Goal: Participate in discussion: Engage in conversation with other users on a specific topic

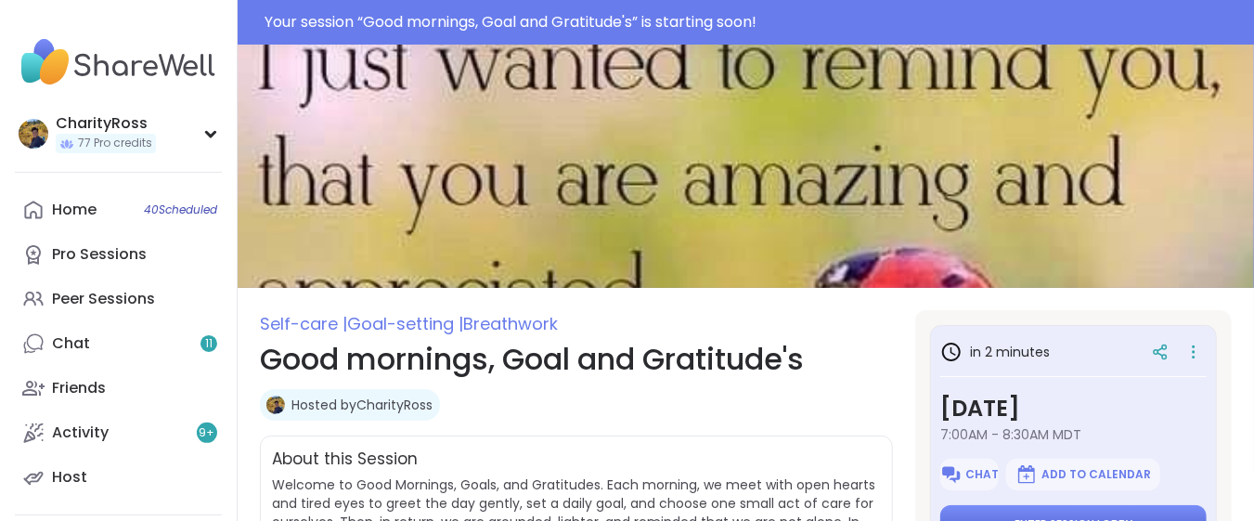
click at [999, 471] on div "Chat Add to Calendar" at bounding box center [1073, 474] width 266 height 32
click at [994, 510] on button "Enter session lobby" at bounding box center [1073, 524] width 266 height 39
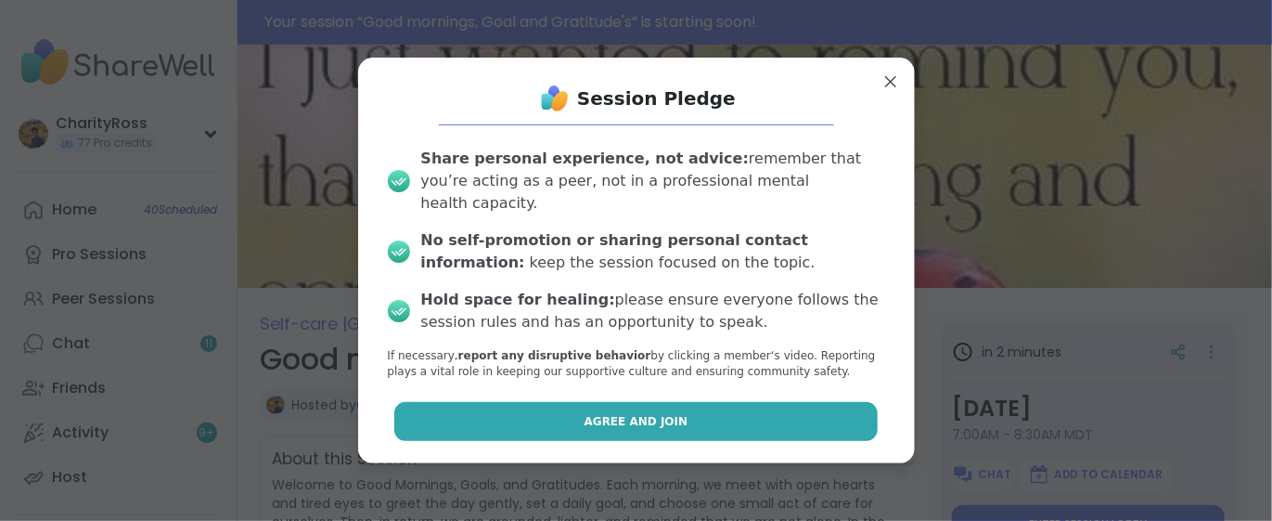
click at [724, 408] on button "Agree and Join" at bounding box center [636, 421] width 484 height 39
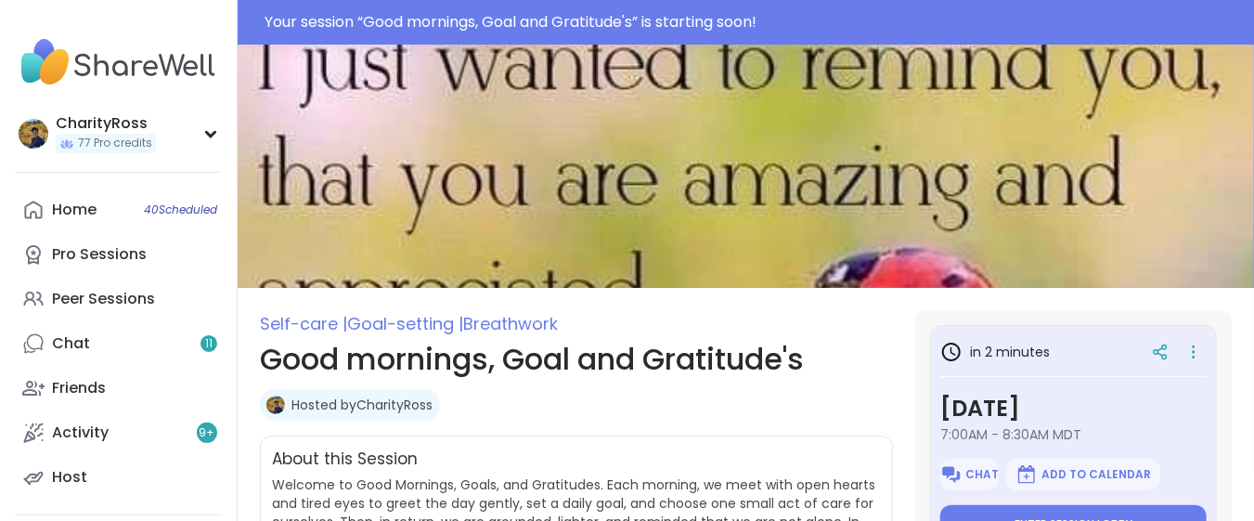
type textarea "*"
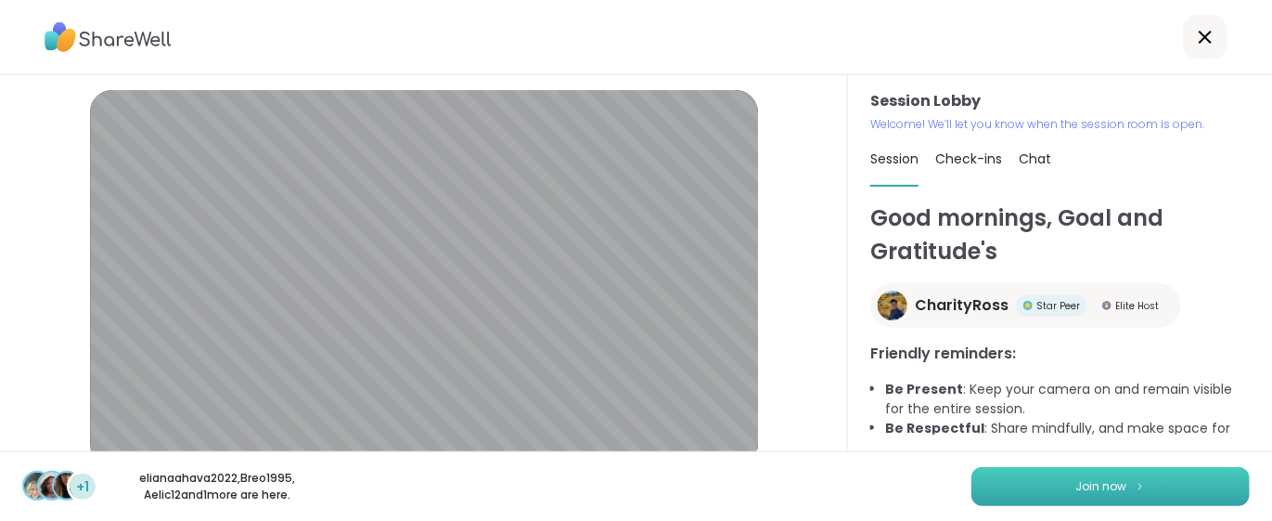
click at [1044, 481] on button "Join now" at bounding box center [1111, 486] width 278 height 39
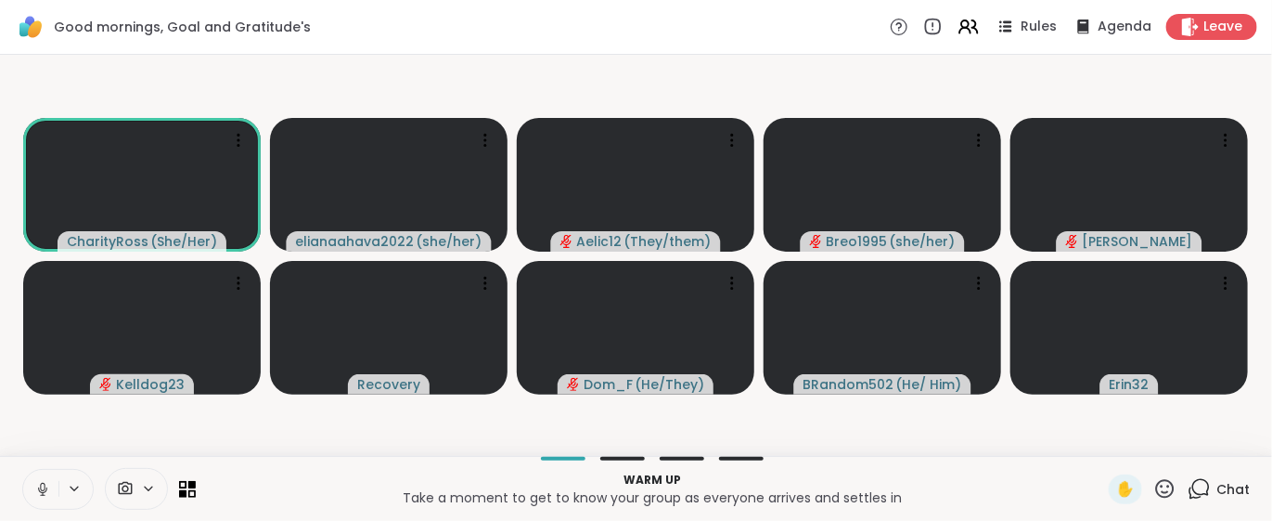
click at [1188, 487] on icon at bounding box center [1199, 488] width 23 height 23
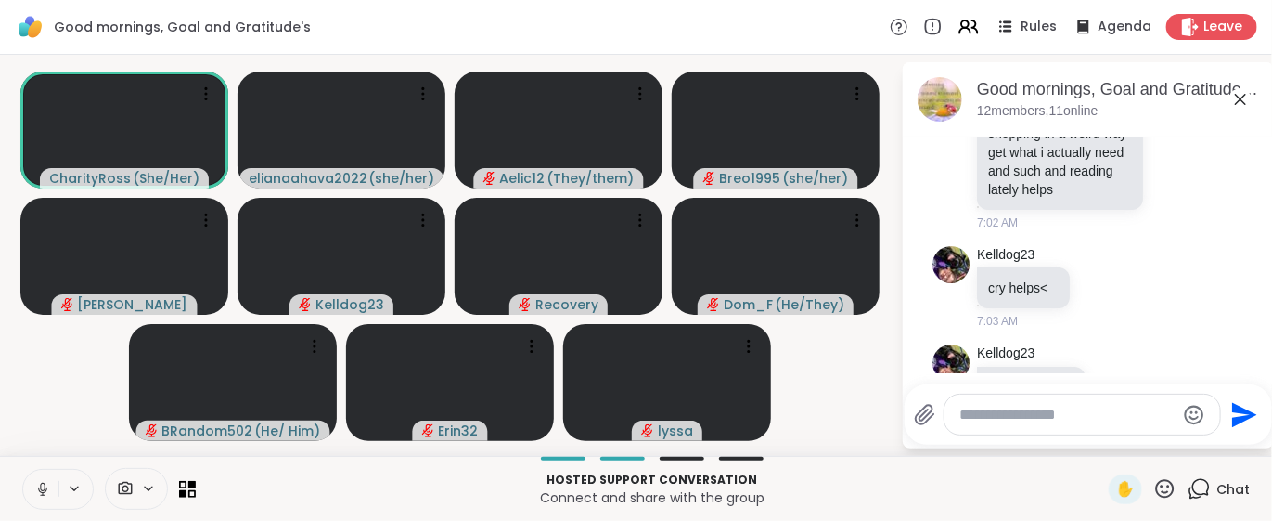
scroll to position [888, 0]
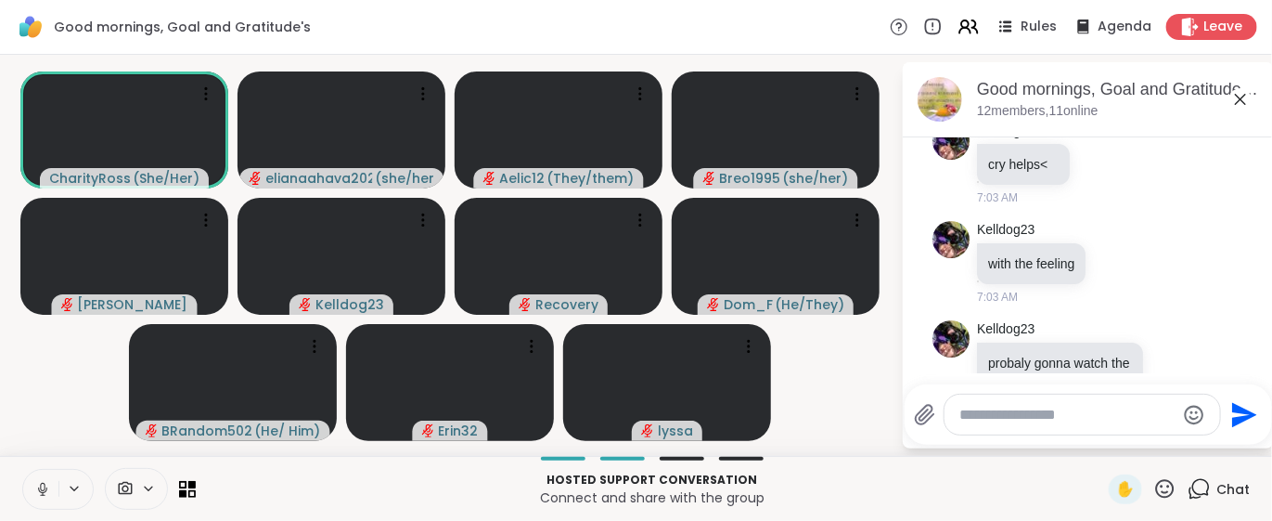
click at [51, 501] on button at bounding box center [40, 489] width 35 height 39
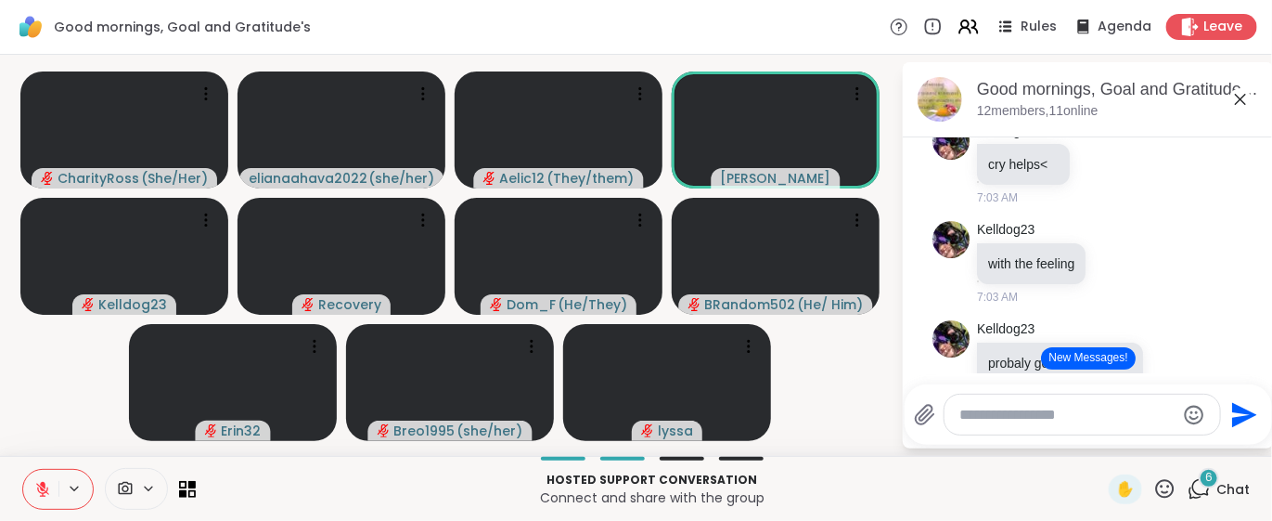
click at [32, 483] on button at bounding box center [40, 489] width 35 height 39
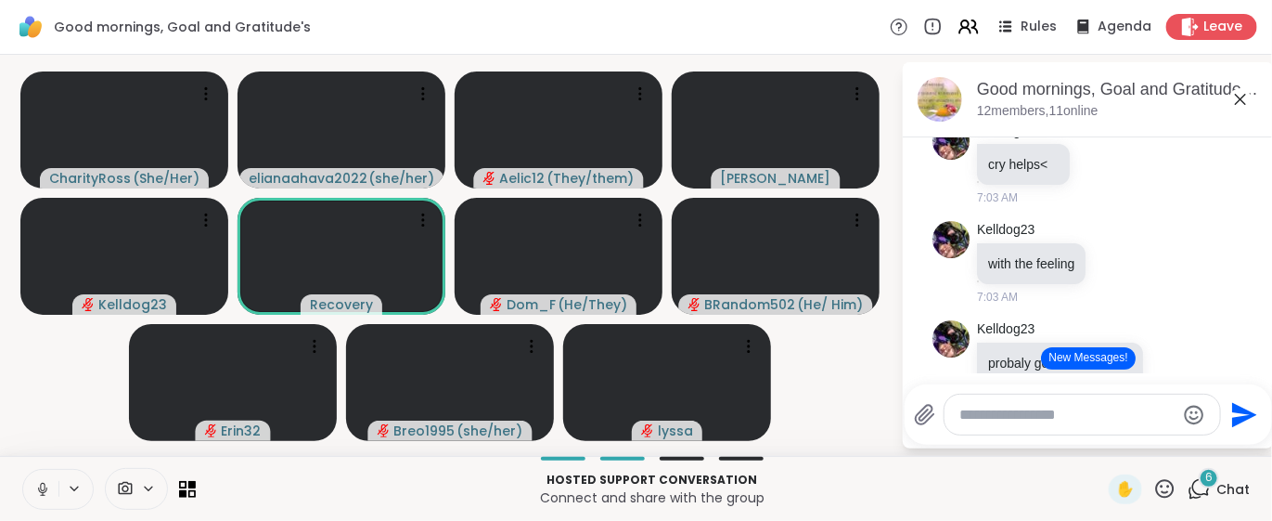
click at [34, 488] on icon at bounding box center [42, 489] width 17 height 17
click at [1049, 363] on button "New Messages!" at bounding box center [1088, 358] width 94 height 22
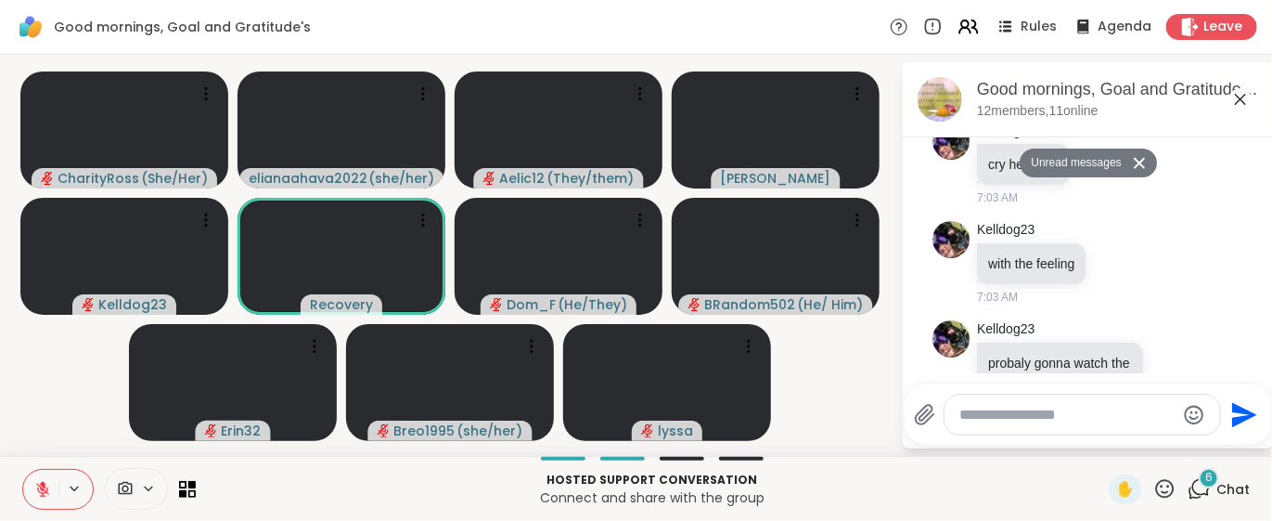
scroll to position [2446, 0]
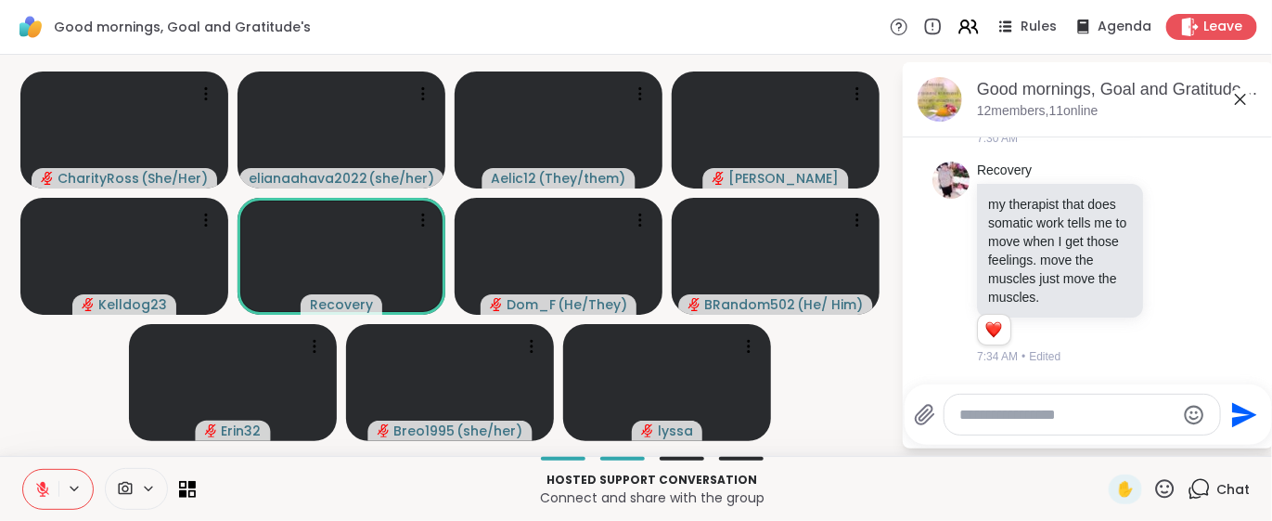
click at [34, 488] on icon at bounding box center [42, 489] width 17 height 17
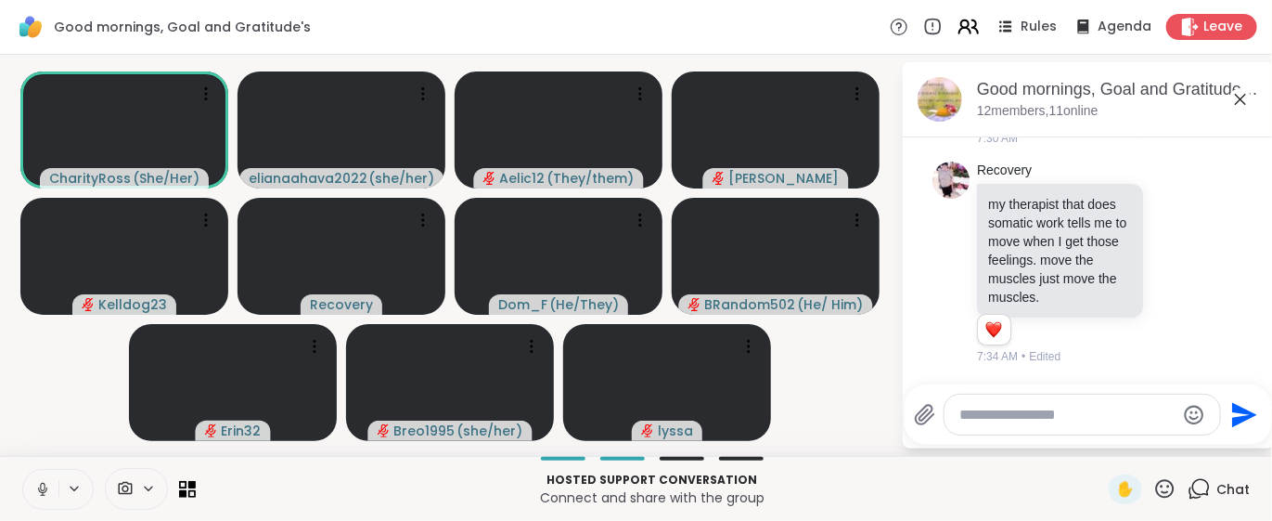
click at [957, 23] on icon at bounding box center [968, 26] width 23 height 23
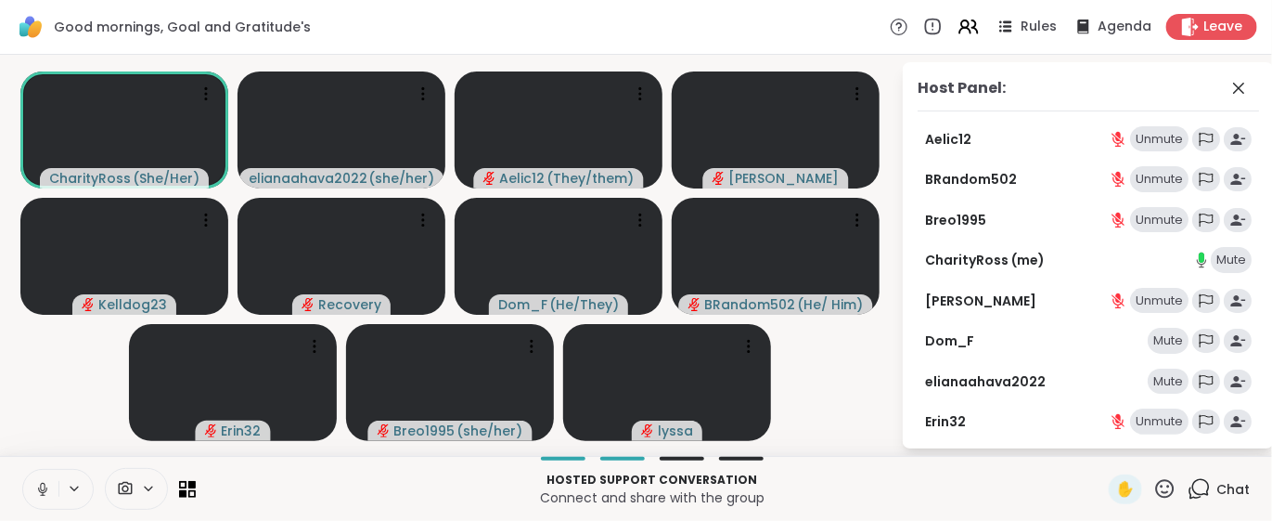
click at [1148, 350] on div "Mute" at bounding box center [1168, 341] width 41 height 26
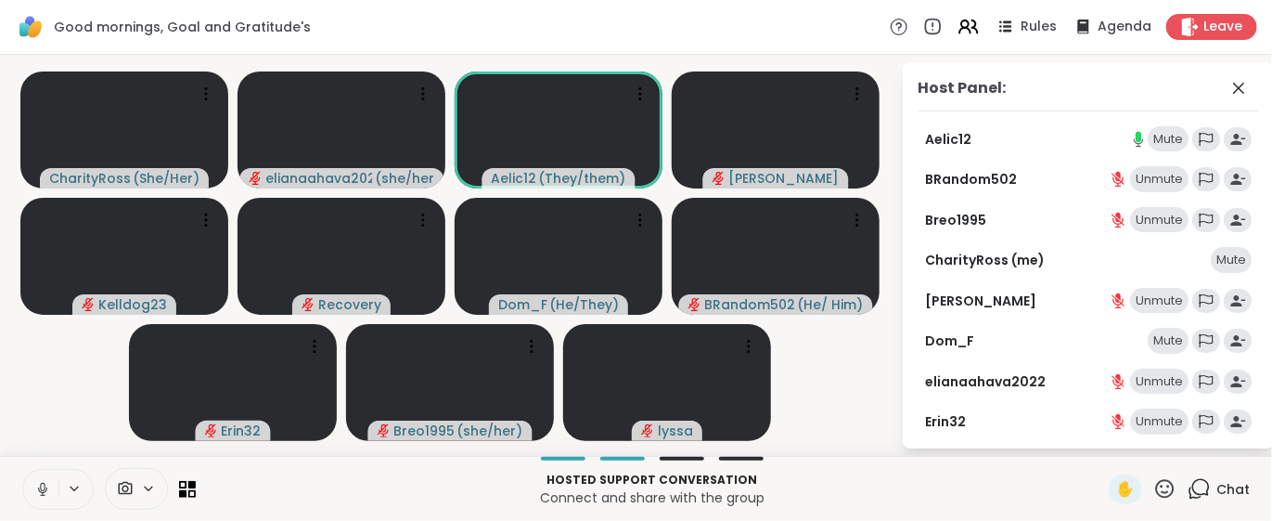
scroll to position [123, 0]
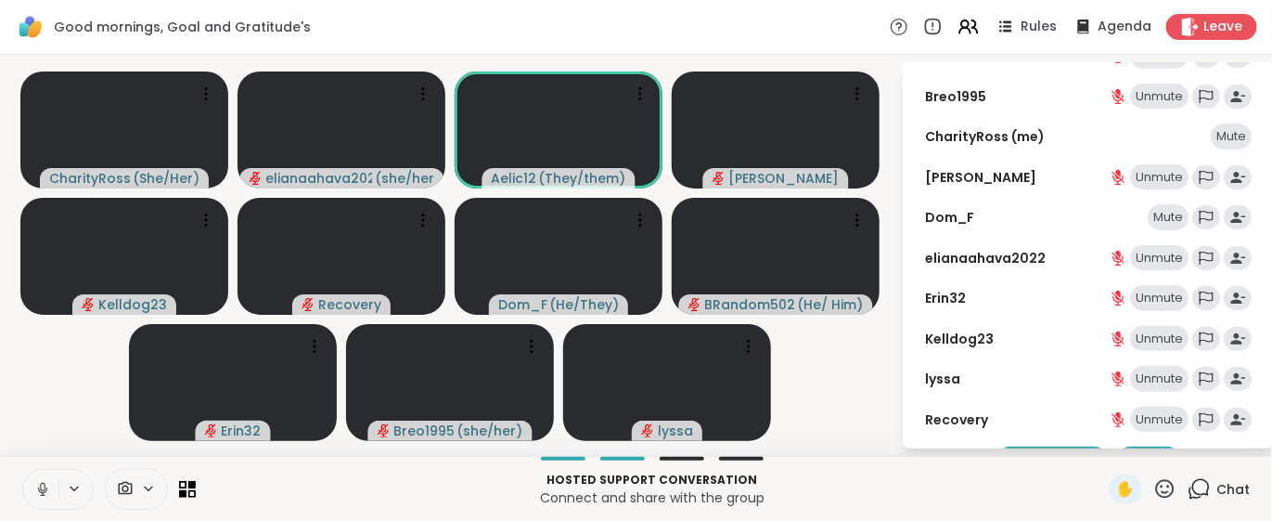
click at [1155, 224] on div "Mute" at bounding box center [1168, 217] width 41 height 26
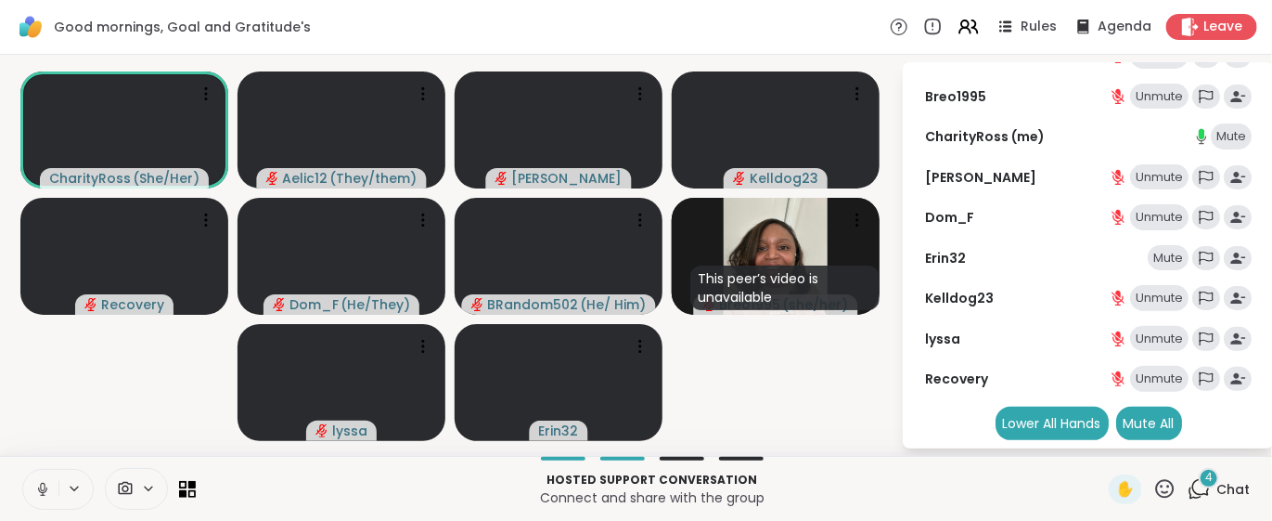
click at [1156, 491] on icon at bounding box center [1165, 488] width 19 height 19
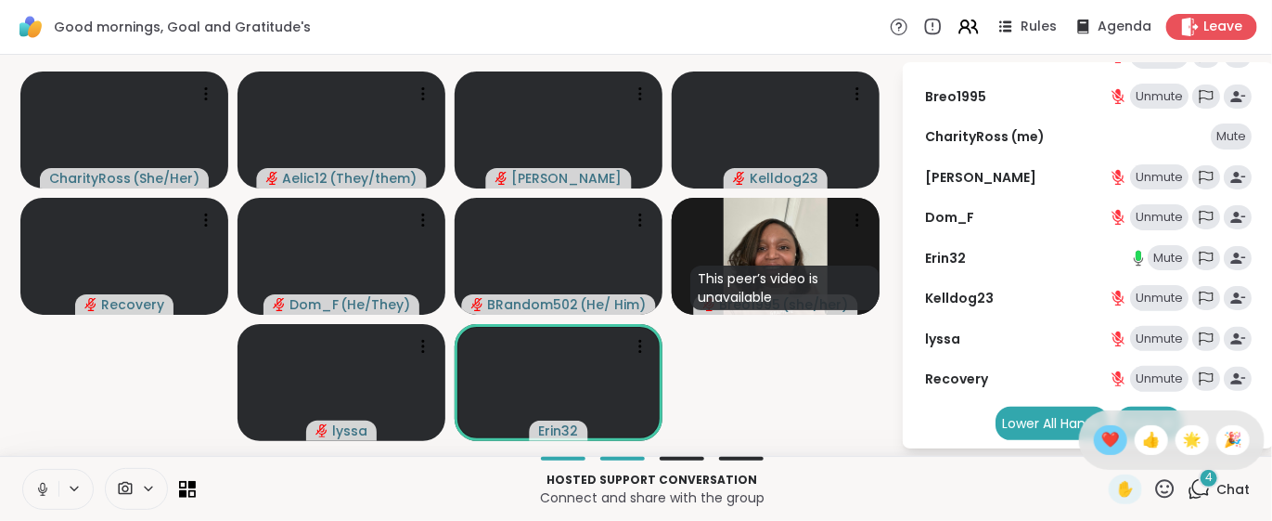
click at [1102, 444] on span "❤️" at bounding box center [1111, 440] width 19 height 22
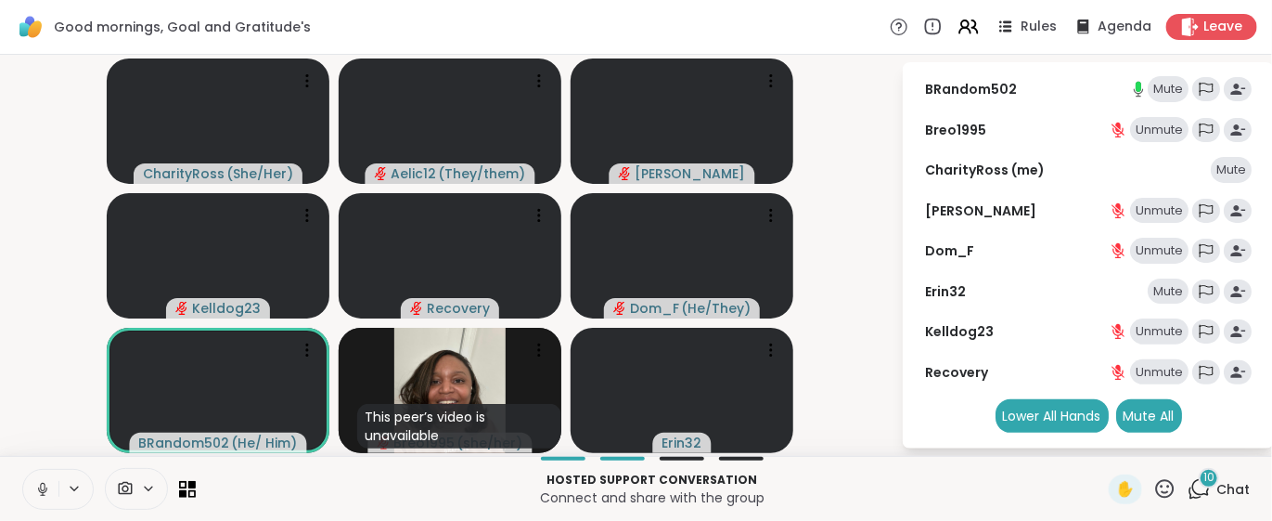
scroll to position [88, 0]
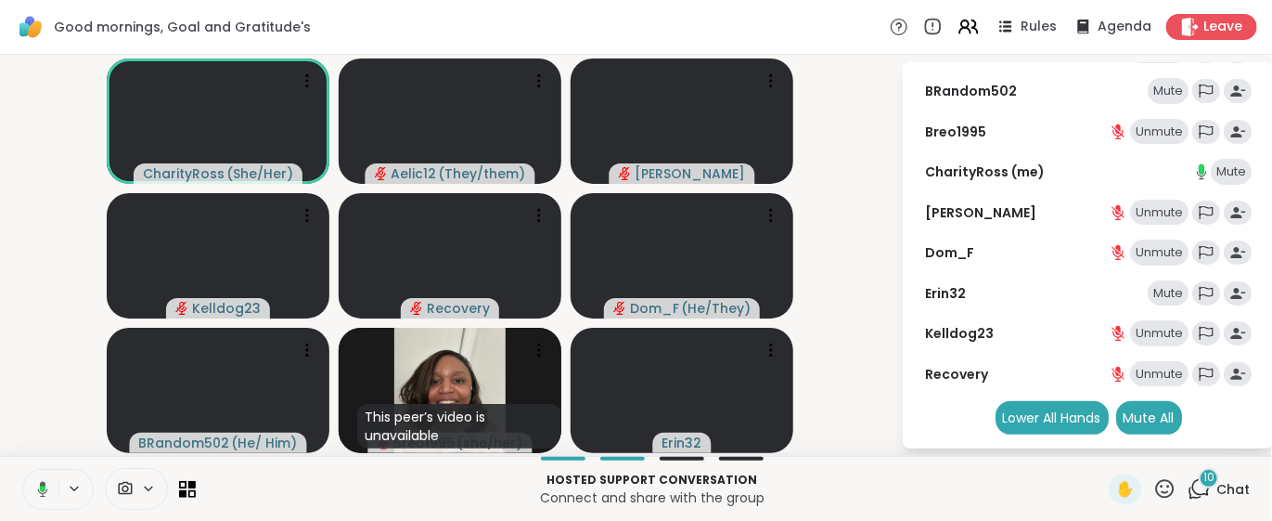
click at [1188, 490] on icon at bounding box center [1199, 488] width 23 height 23
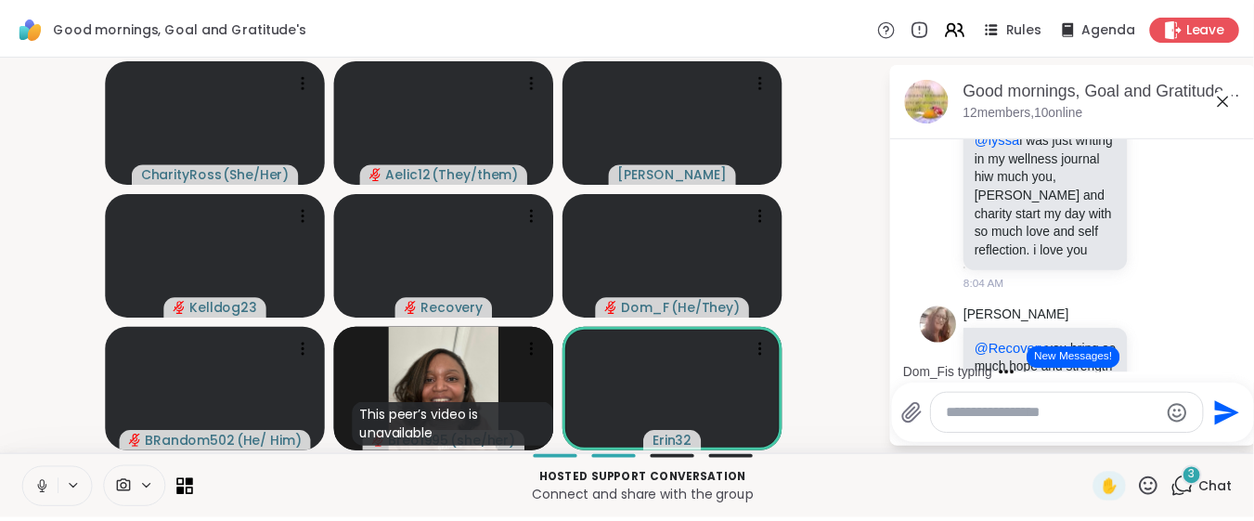
scroll to position [3113, 0]
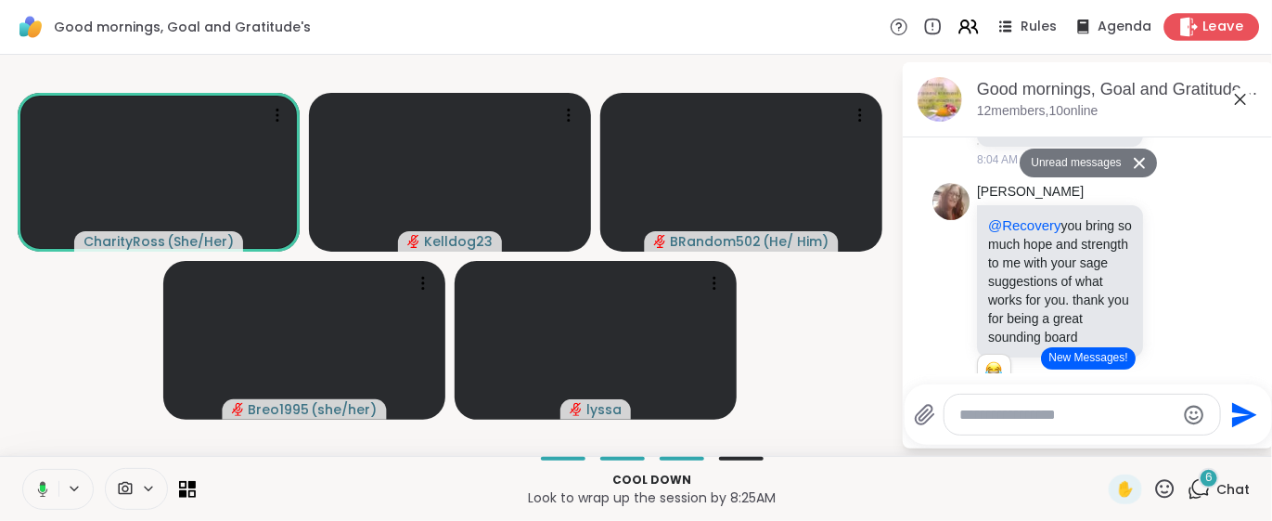
click at [1204, 26] on span "Leave" at bounding box center [1224, 27] width 41 height 19
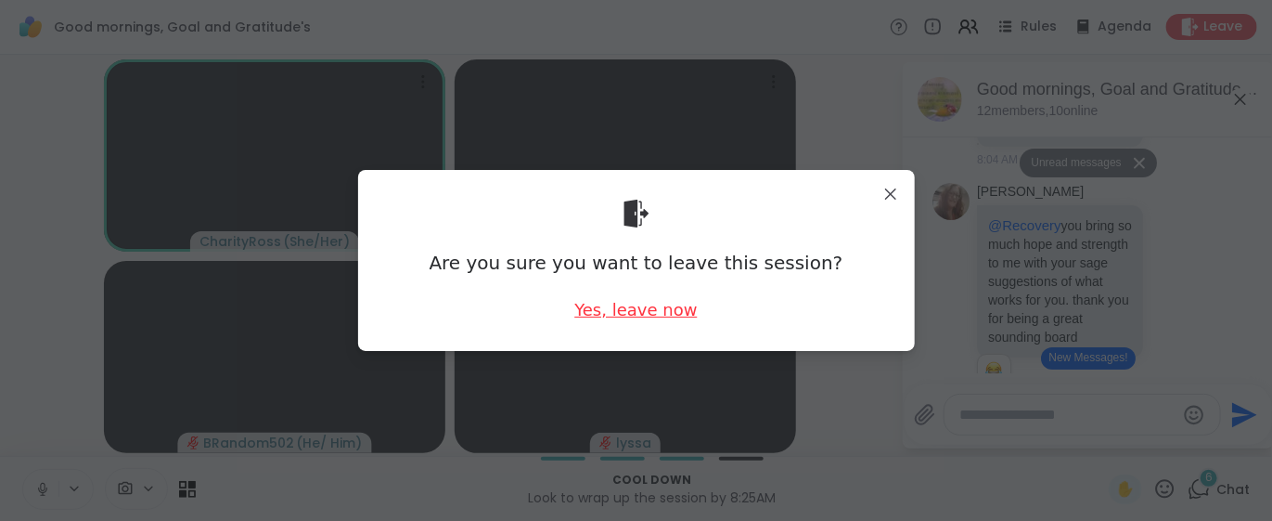
click at [631, 309] on div "Yes, leave now" at bounding box center [635, 309] width 123 height 23
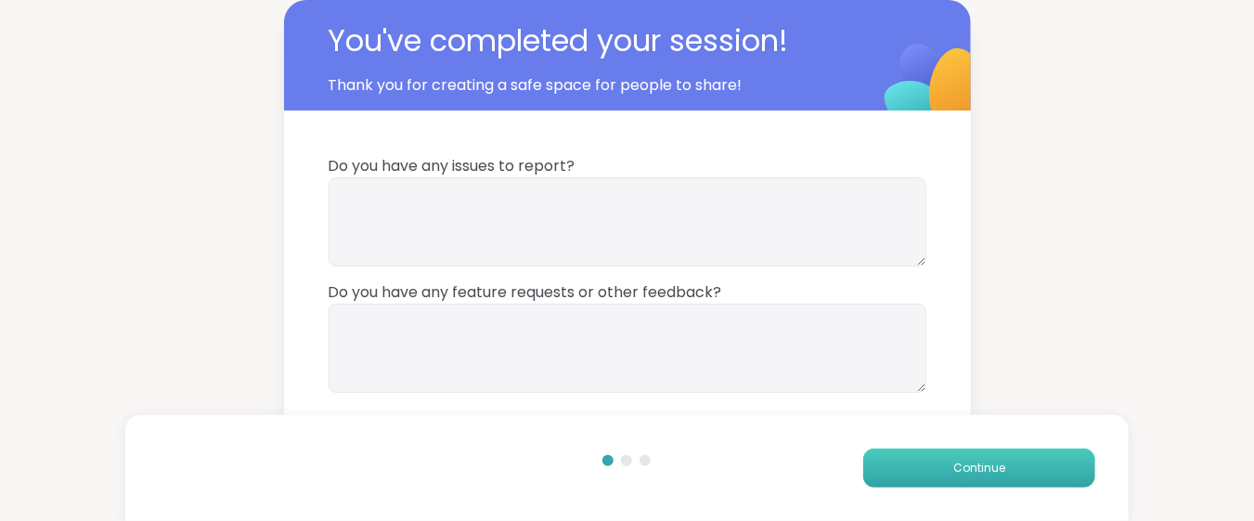
click at [987, 466] on span "Continue" at bounding box center [979, 467] width 52 height 17
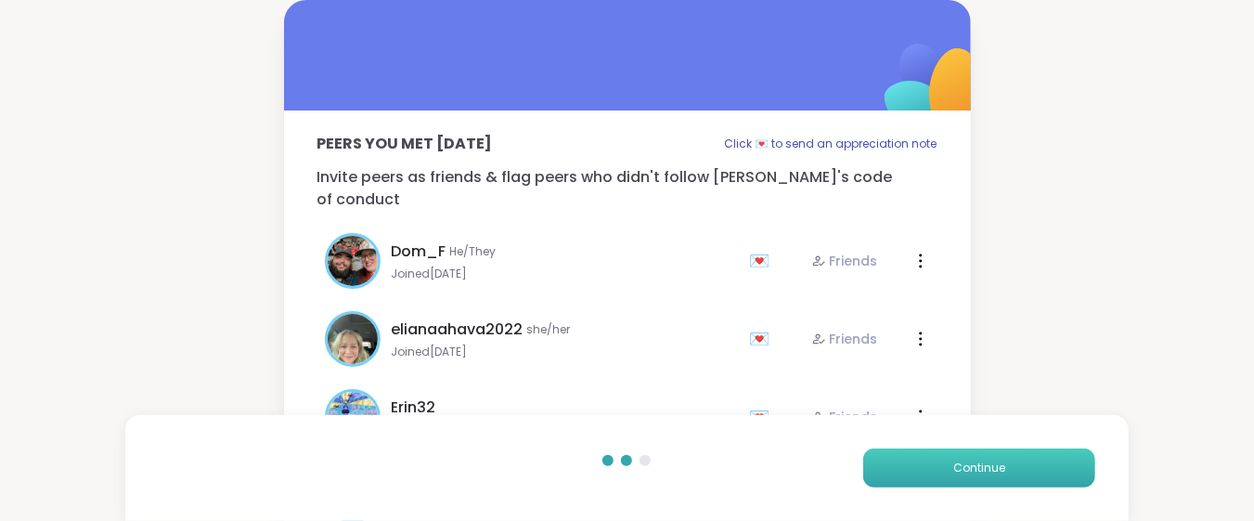
click at [987, 466] on span "Continue" at bounding box center [979, 467] width 52 height 17
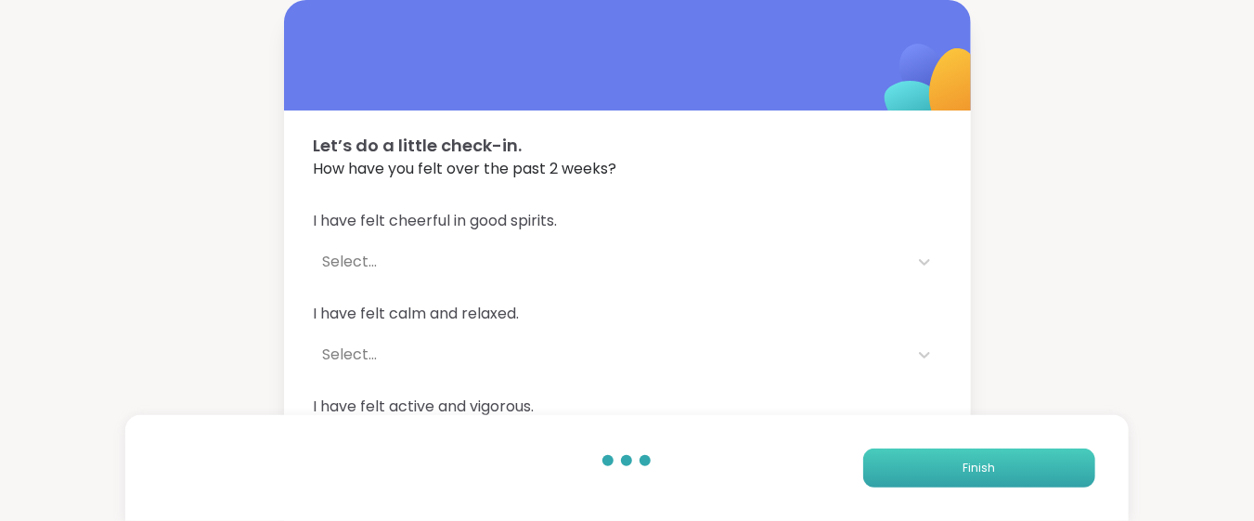
click at [987, 466] on span "Finish" at bounding box center [978, 467] width 32 height 17
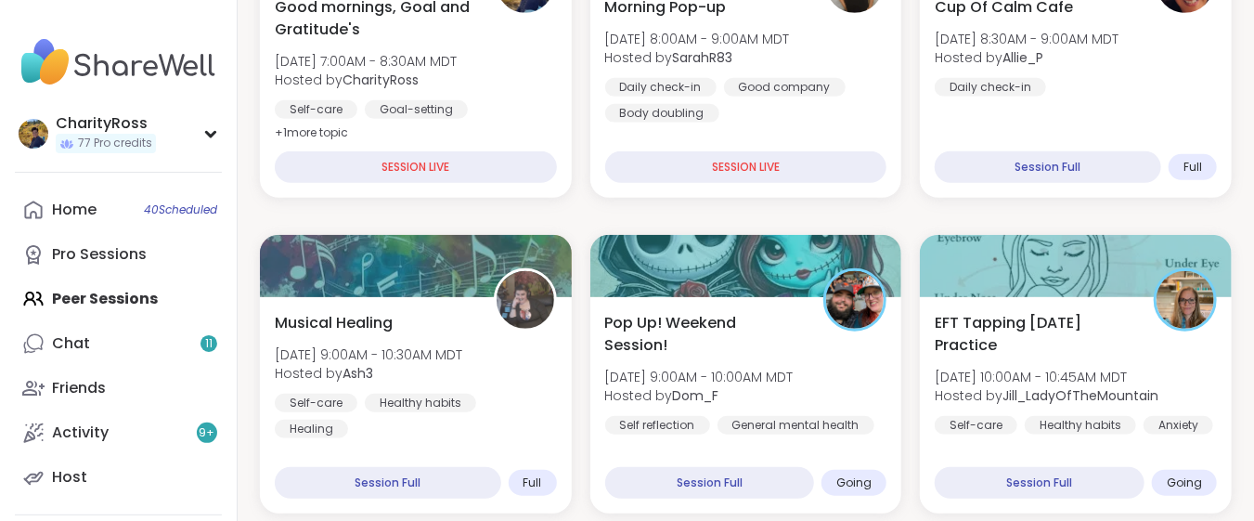
scroll to position [495, 0]
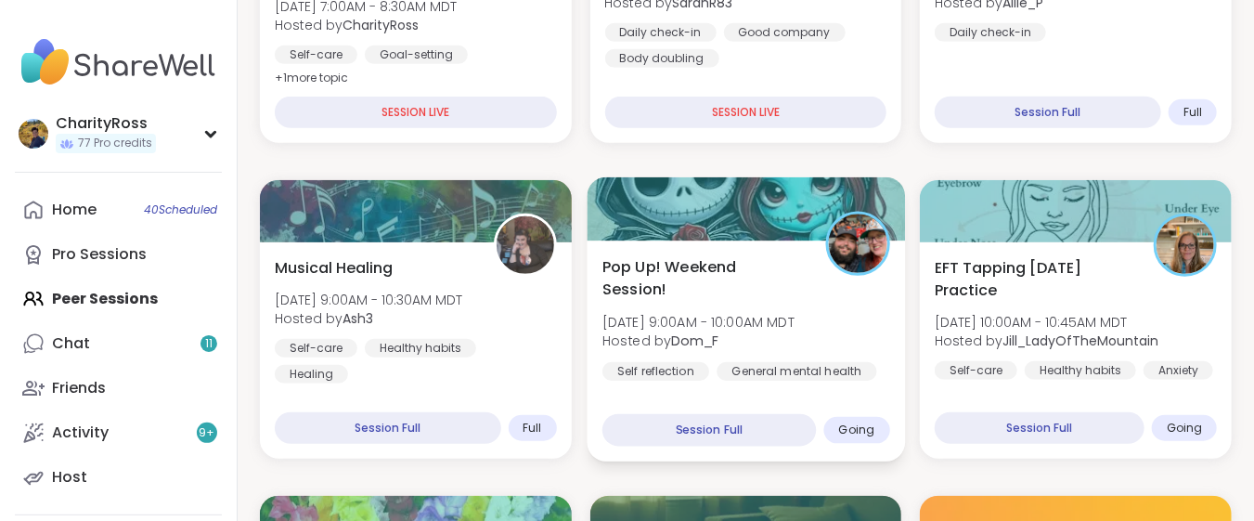
click at [684, 404] on div "Pop Up! Weekend Session! [PERSON_NAME][DATE] 9:00AM - 10:00AM MDT Hosted by Dom…" at bounding box center [745, 350] width 317 height 221
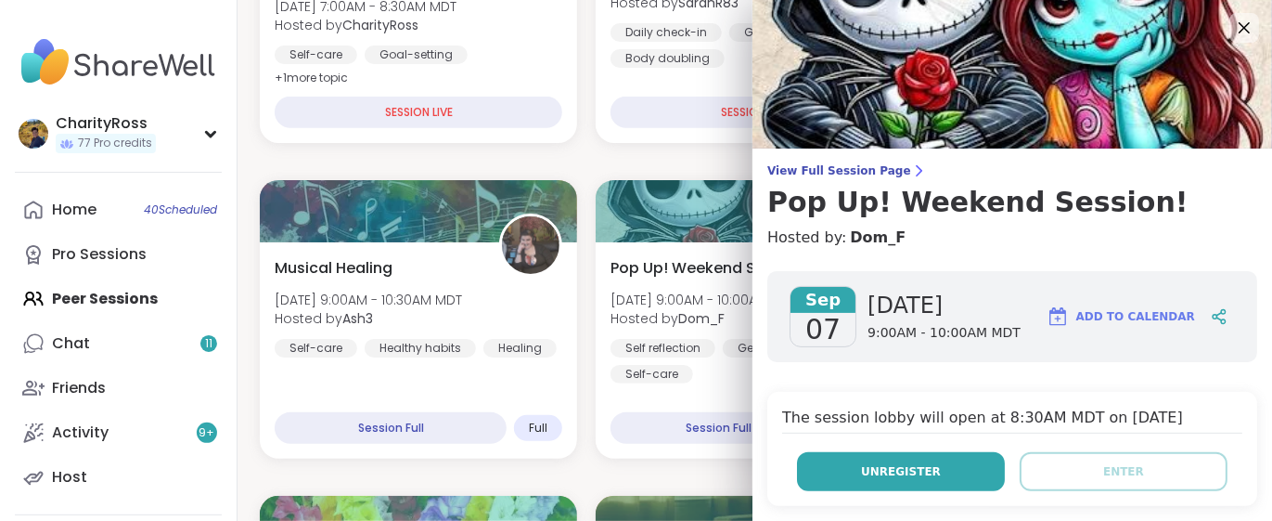
click at [861, 469] on span "Unregister" at bounding box center [901, 471] width 80 height 17
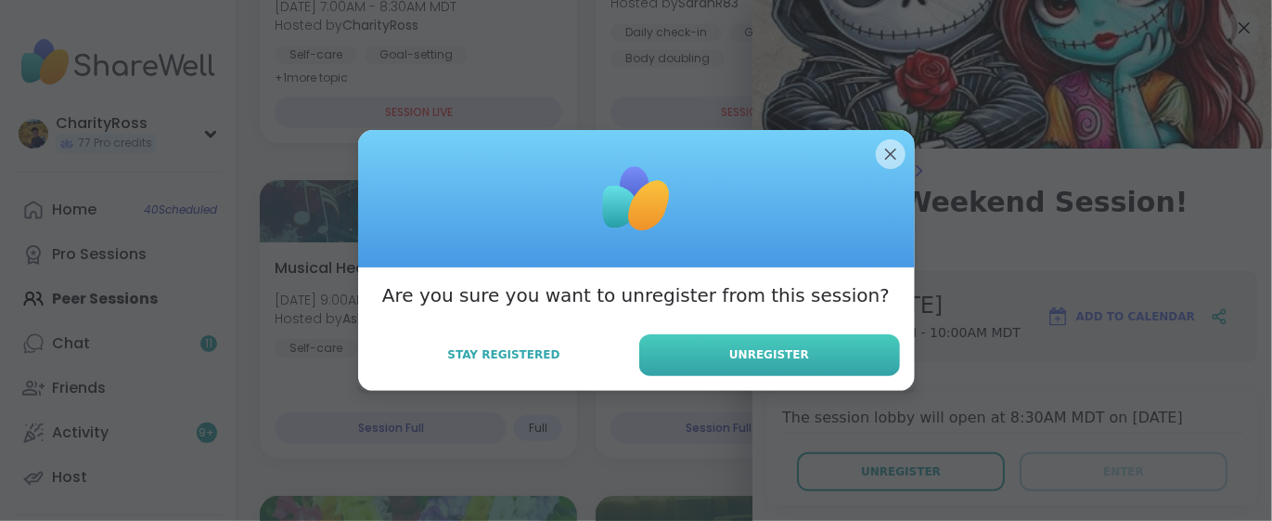
click at [747, 343] on button "Unregister" at bounding box center [769, 355] width 261 height 42
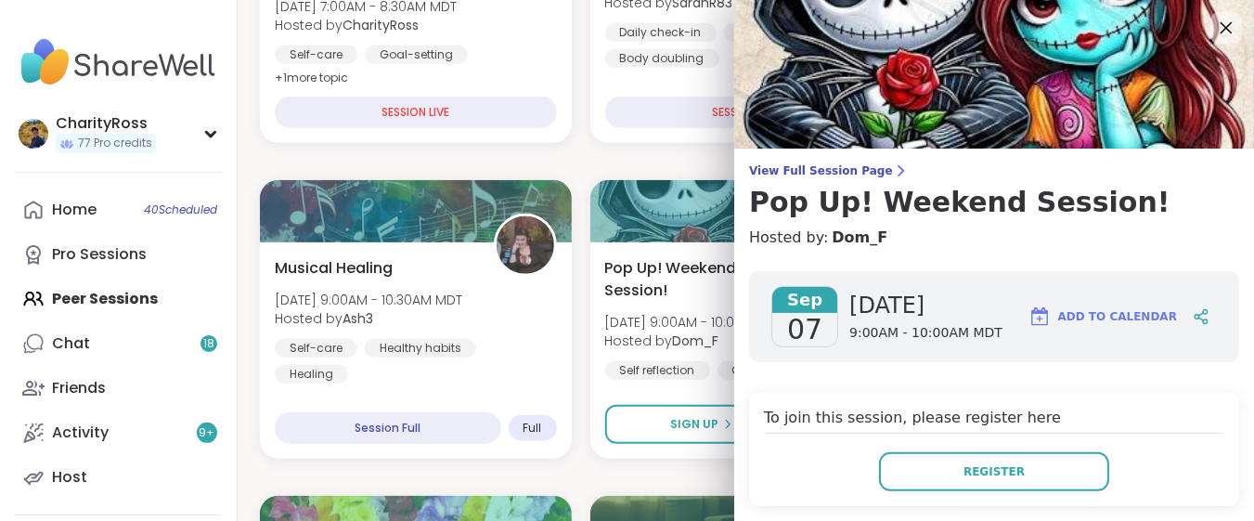
click at [1214, 33] on icon at bounding box center [1225, 27] width 23 height 23
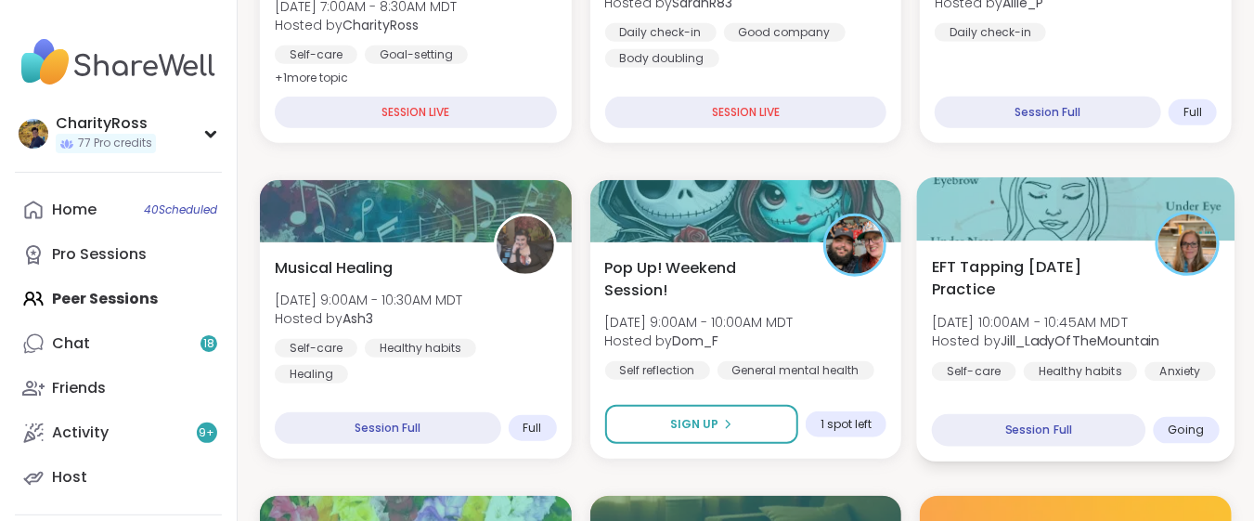
click at [1105, 369] on div "Healthy habits" at bounding box center [1080, 371] width 113 height 19
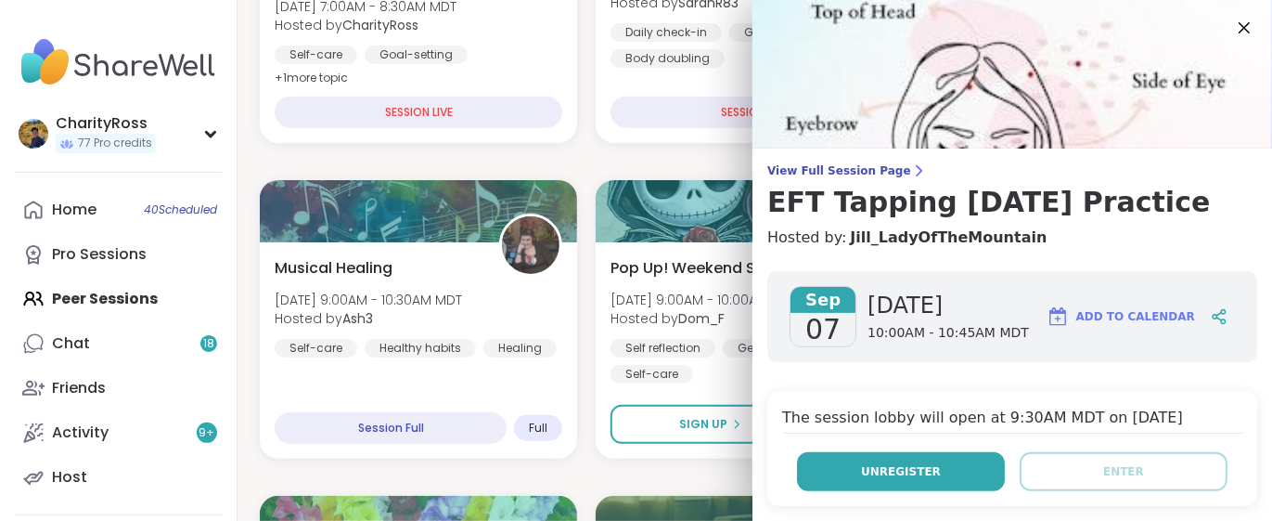
click at [957, 470] on button "Unregister" at bounding box center [901, 471] width 208 height 39
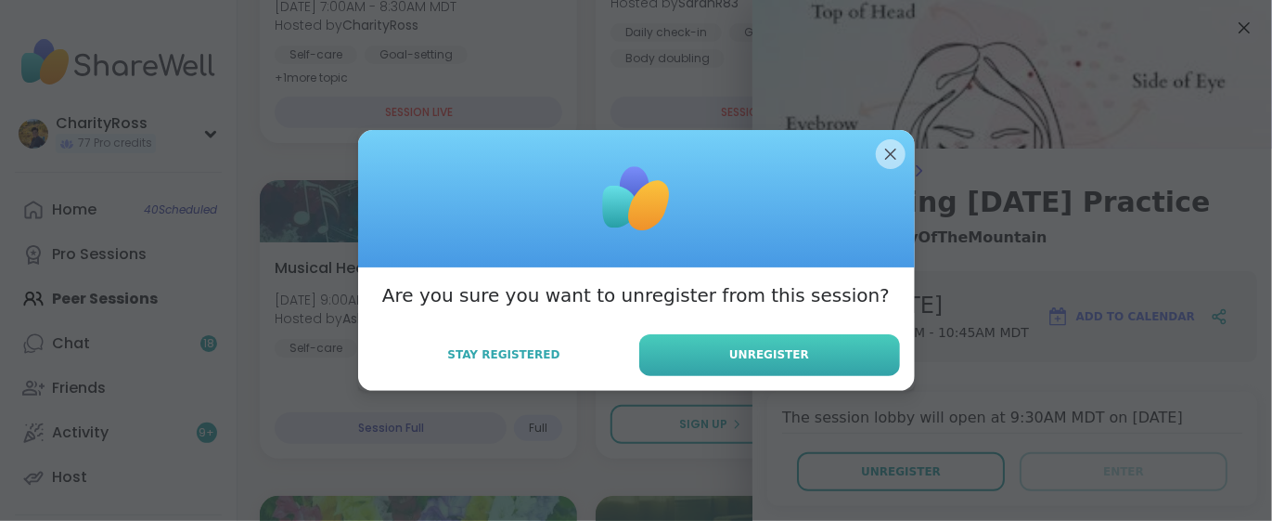
click at [807, 356] on button "Unregister" at bounding box center [769, 355] width 261 height 42
